Goal: Task Accomplishment & Management: Use online tool/utility

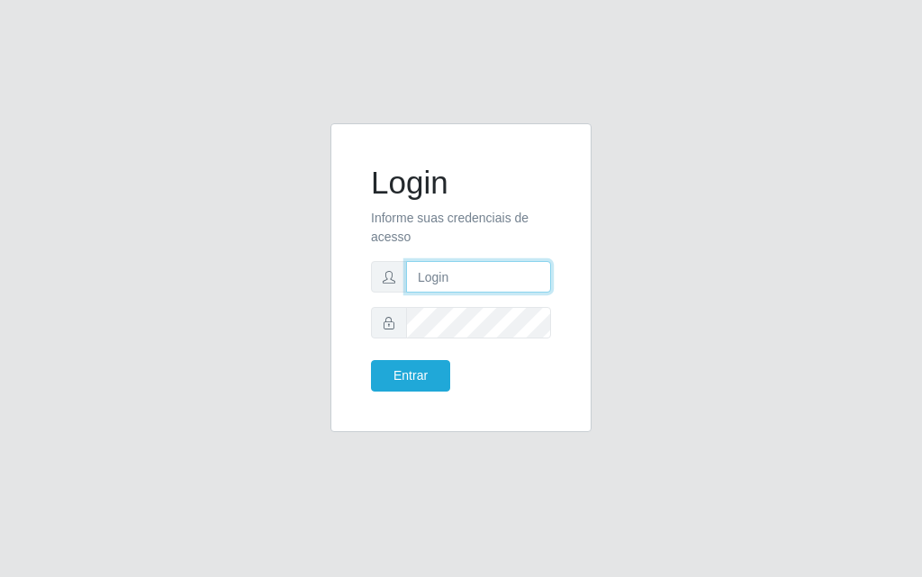
click at [474, 288] on input "text" at bounding box center [478, 277] width 145 height 32
type input "[PERSON_NAME]"
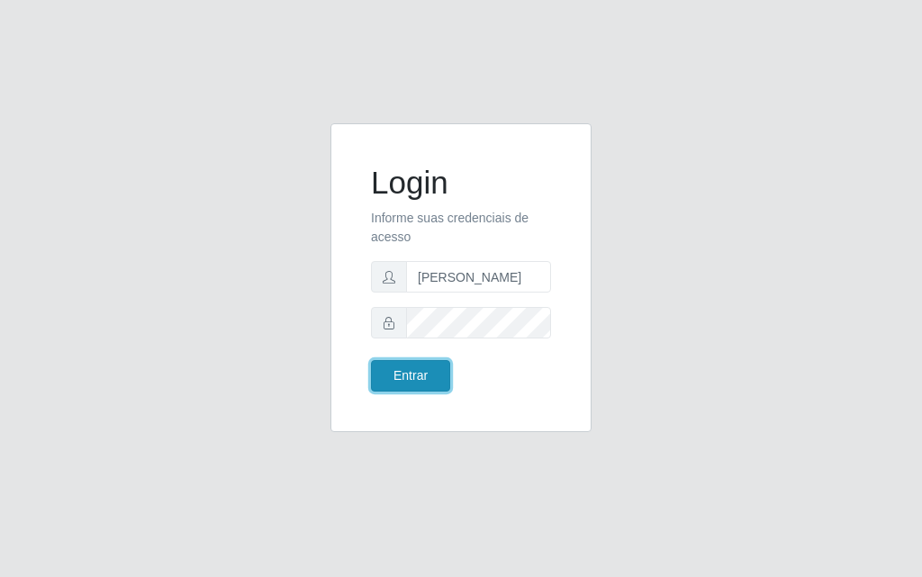
click at [419, 370] on button "Entrar" at bounding box center [410, 376] width 79 height 32
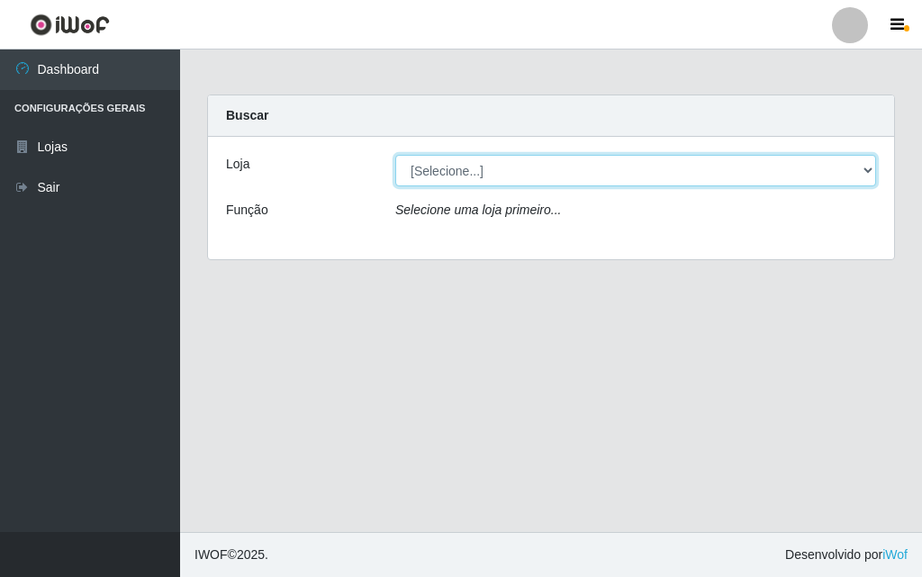
click at [870, 177] on select "[Selecione...] Divino Fogão - [GEOGRAPHIC_DATA]" at bounding box center [635, 171] width 481 height 32
select select "499"
click at [395, 155] on select "[Selecione...] Divino Fogão - [GEOGRAPHIC_DATA]" at bounding box center [635, 171] width 481 height 32
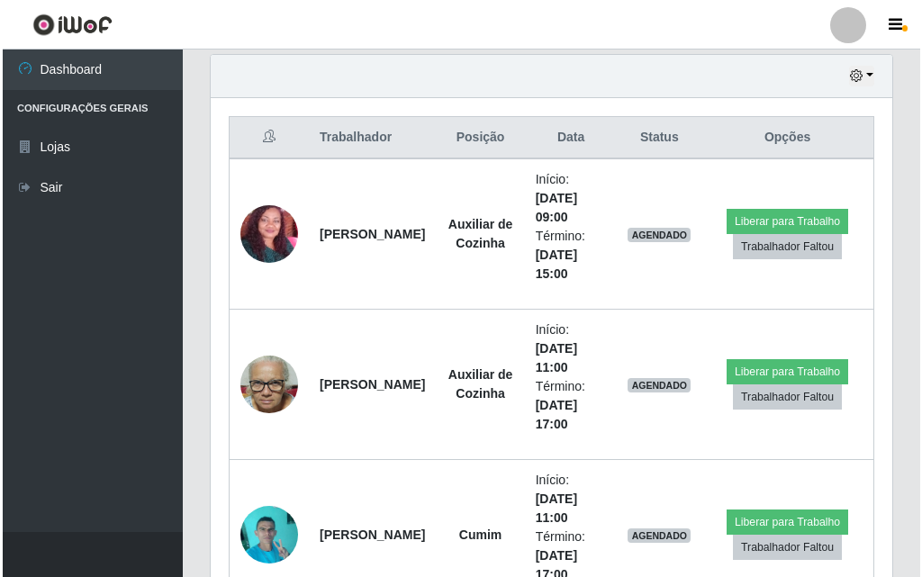
scroll to position [810, 0]
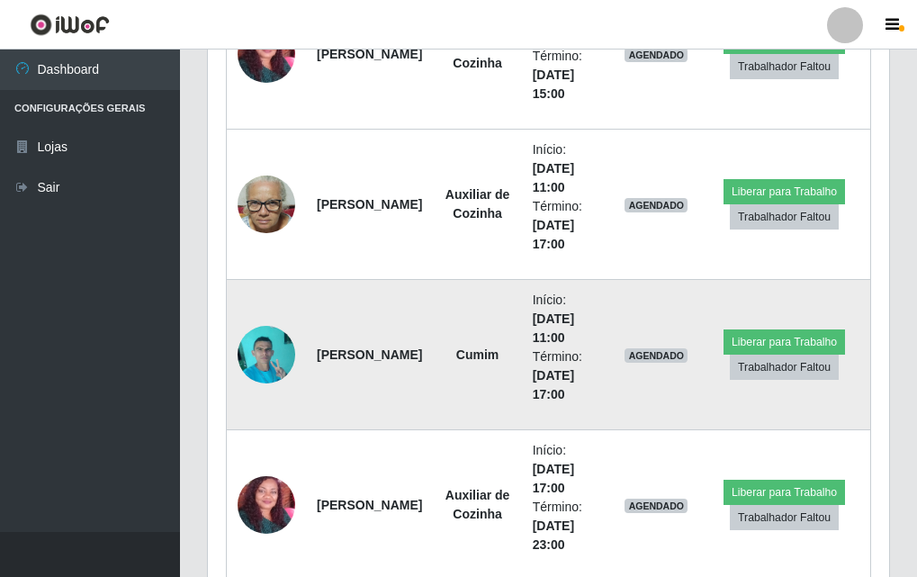
click at [280, 341] on img at bounding box center [267, 354] width 58 height 77
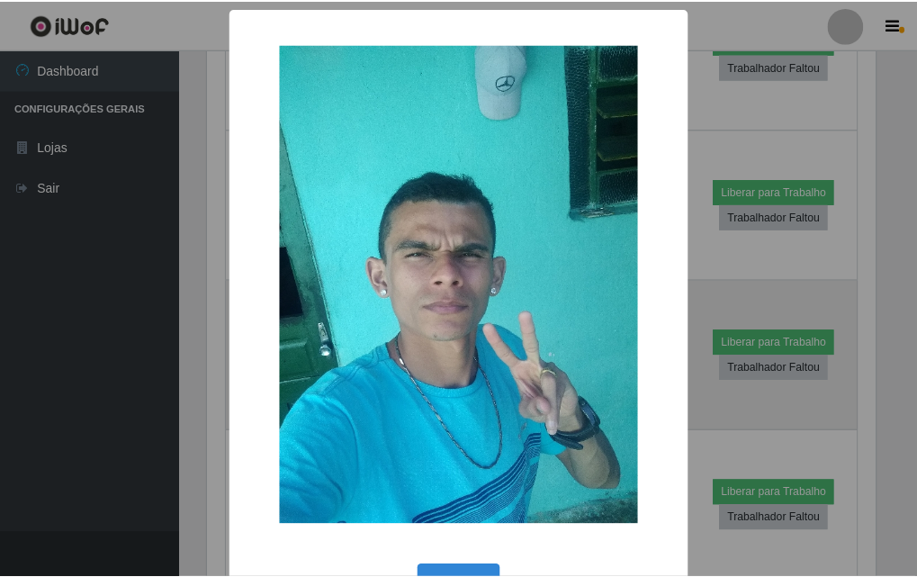
scroll to position [374, 673]
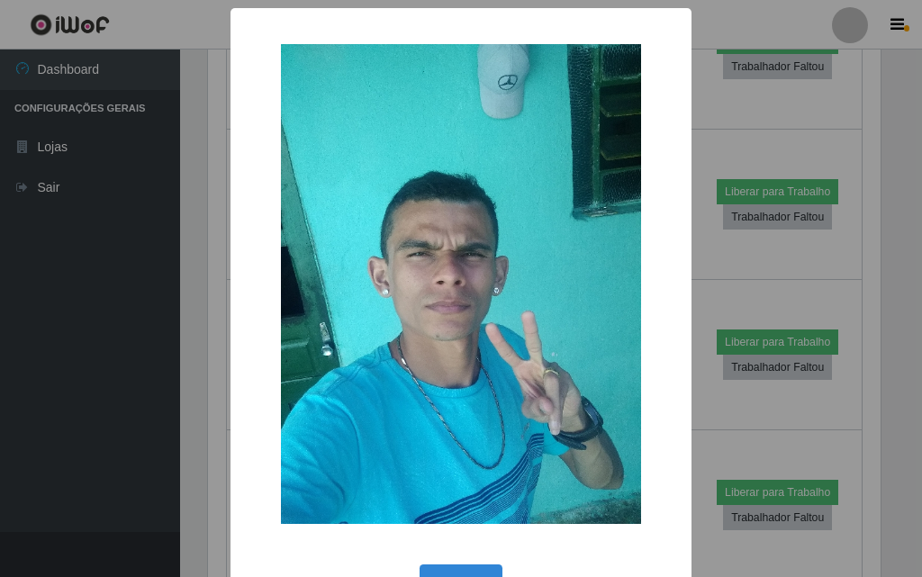
click at [101, 294] on div "× OK Cancel" at bounding box center [461, 288] width 922 height 577
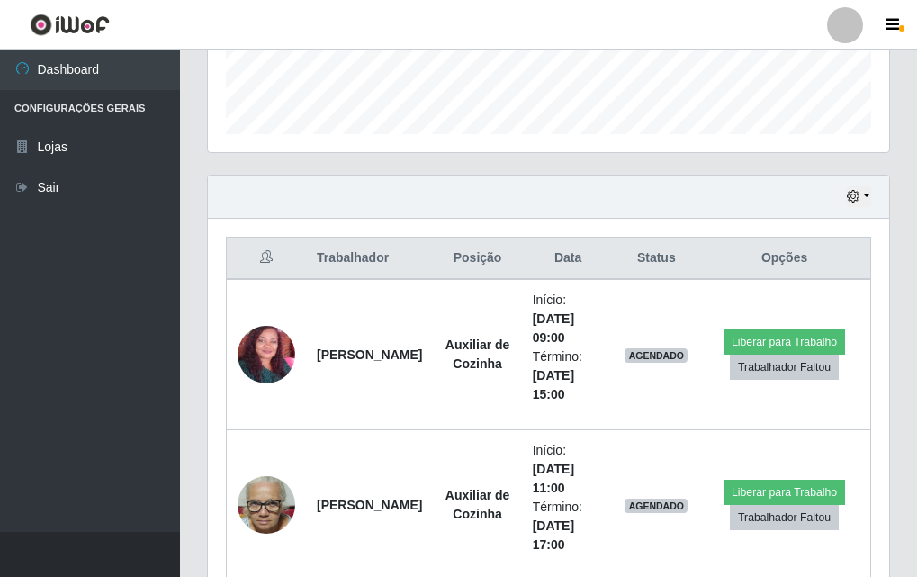
scroll to position [690, 0]
